Goal: Task Accomplishment & Management: Manage account settings

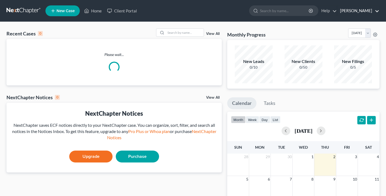
click at [365, 11] on link "Dan Riggs" at bounding box center [359, 11] width 42 height 10
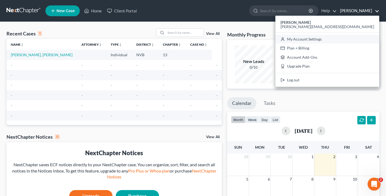
click at [352, 38] on link "My Account Settings" at bounding box center [328, 39] width 104 height 9
select select "24"
select select "31"
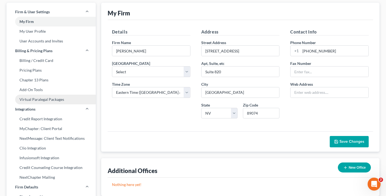
scroll to position [59, 0]
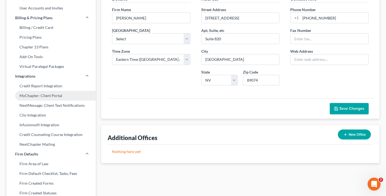
click at [39, 96] on link "MyChapter: Client Portal" at bounding box center [50, 96] width 89 height 10
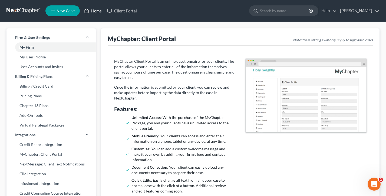
click at [92, 11] on link "Home" at bounding box center [92, 11] width 23 height 10
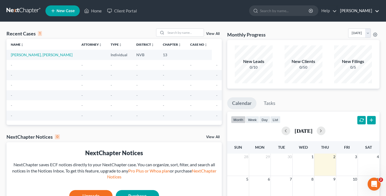
click at [366, 13] on link "Dan Riggs" at bounding box center [359, 11] width 42 height 10
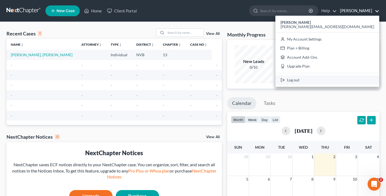
click at [353, 82] on link "Log out" at bounding box center [328, 80] width 104 height 9
